Goal: Transaction & Acquisition: Register for event/course

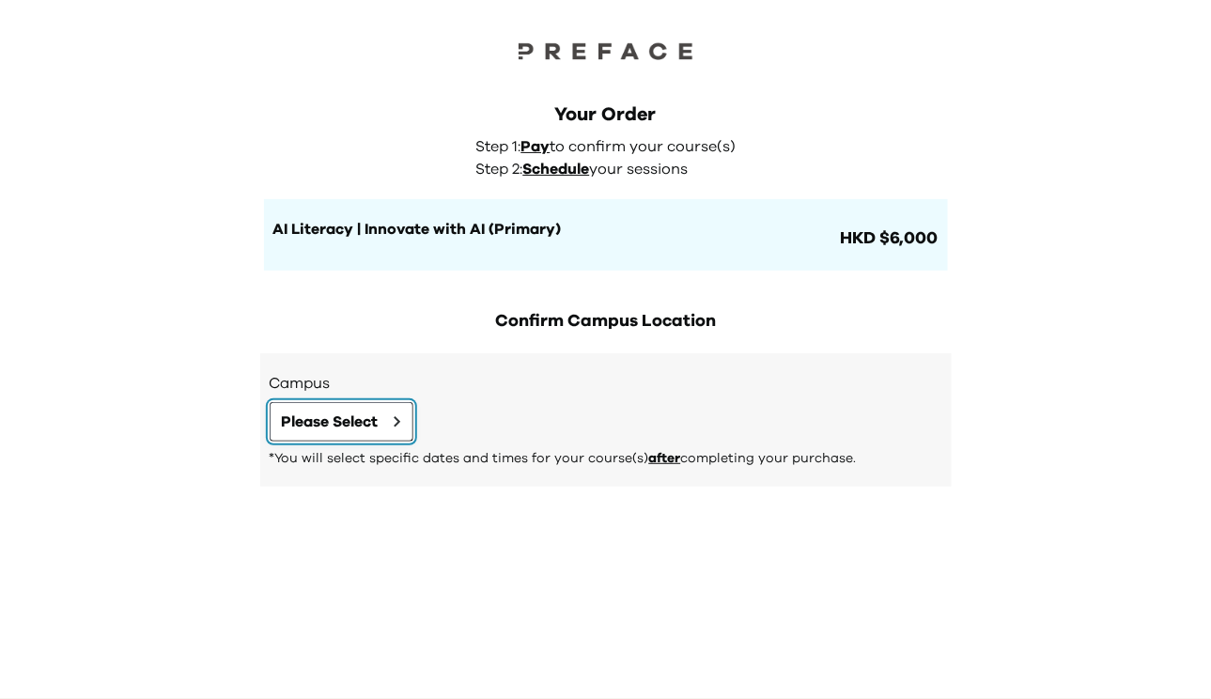
click at [357, 417] on span "Please Select" at bounding box center [330, 422] width 97 height 23
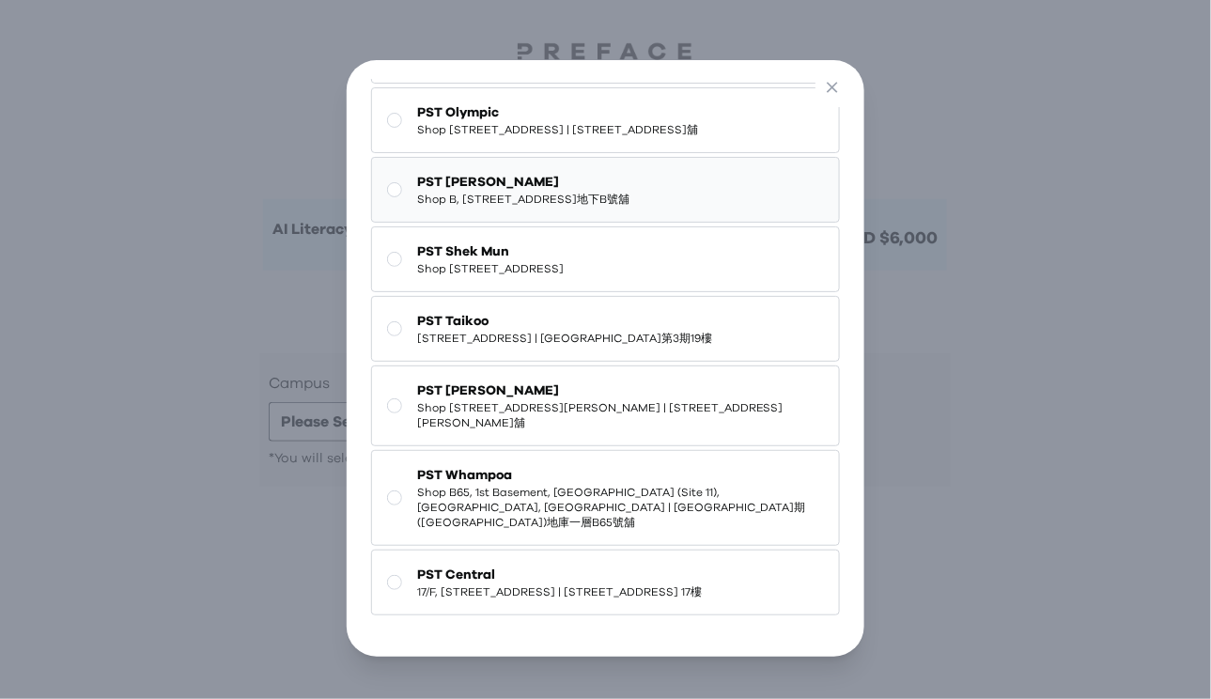
scroll to position [166, 0]
